Goal: Navigation & Orientation: Find specific page/section

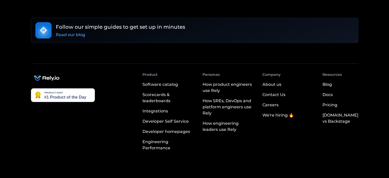
scroll to position [965, 0]
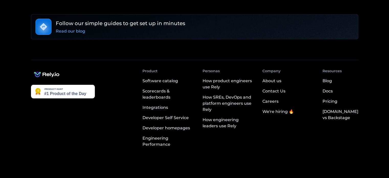
click at [161, 78] on div "Software catalog" at bounding box center [161, 81] width 36 height 6
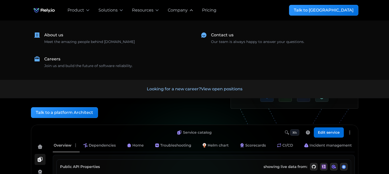
click at [185, 12] on div "Company" at bounding box center [178, 10] width 20 height 6
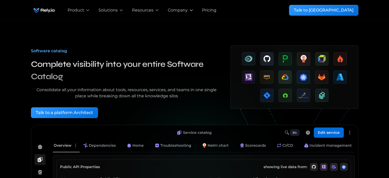
click at [185, 12] on div "Company" at bounding box center [178, 10] width 20 height 6
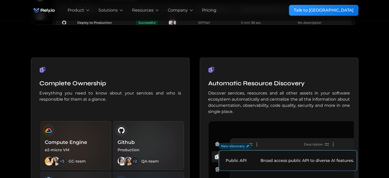
scroll to position [283, 0]
